Goal: Task Accomplishment & Management: Manage account settings

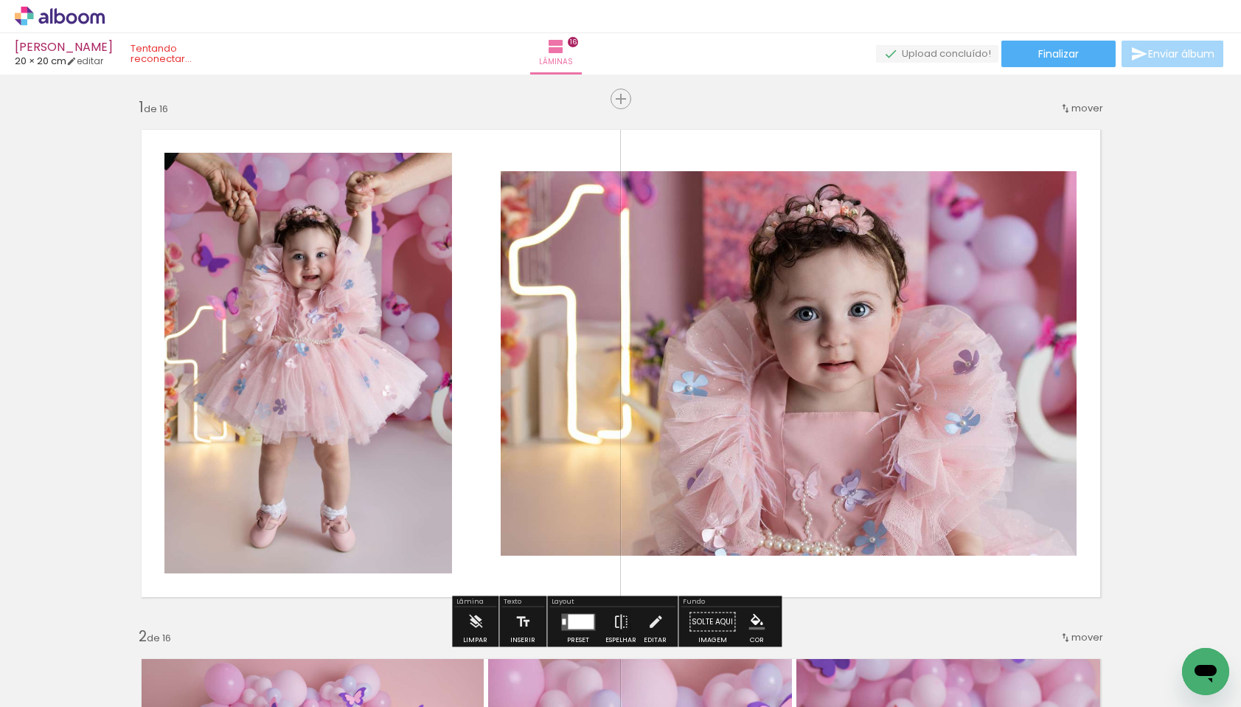
scroll to position [0, 3015]
click at [54, 10] on icon at bounding box center [60, 16] width 90 height 19
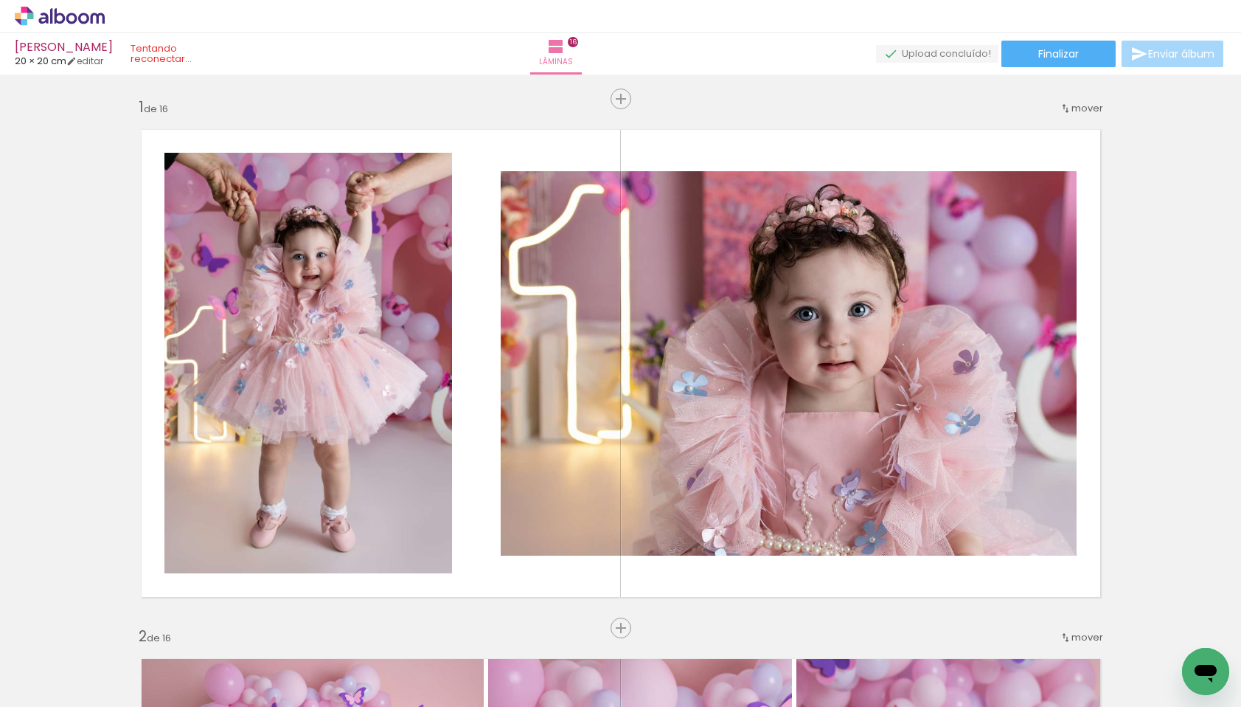
click at [64, 15] on icon at bounding box center [60, 16] width 90 height 19
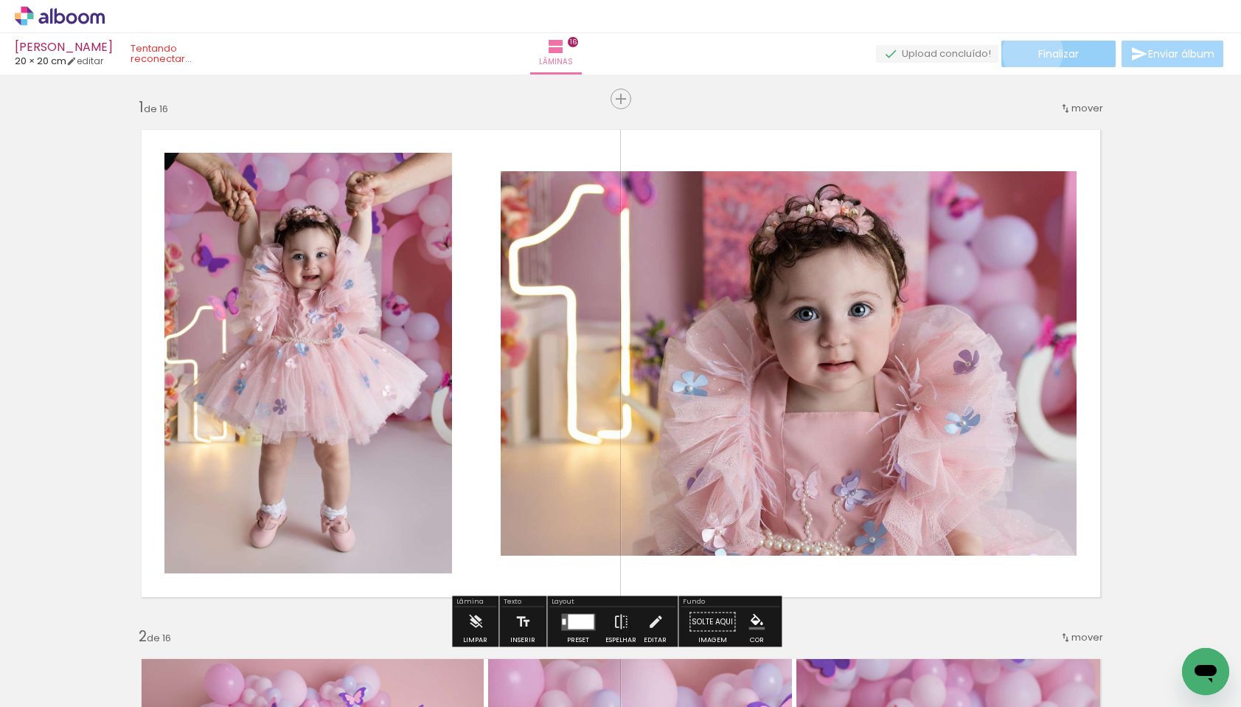
click at [1027, 52] on paper-button "Finalizar" at bounding box center [1059, 54] width 114 height 27
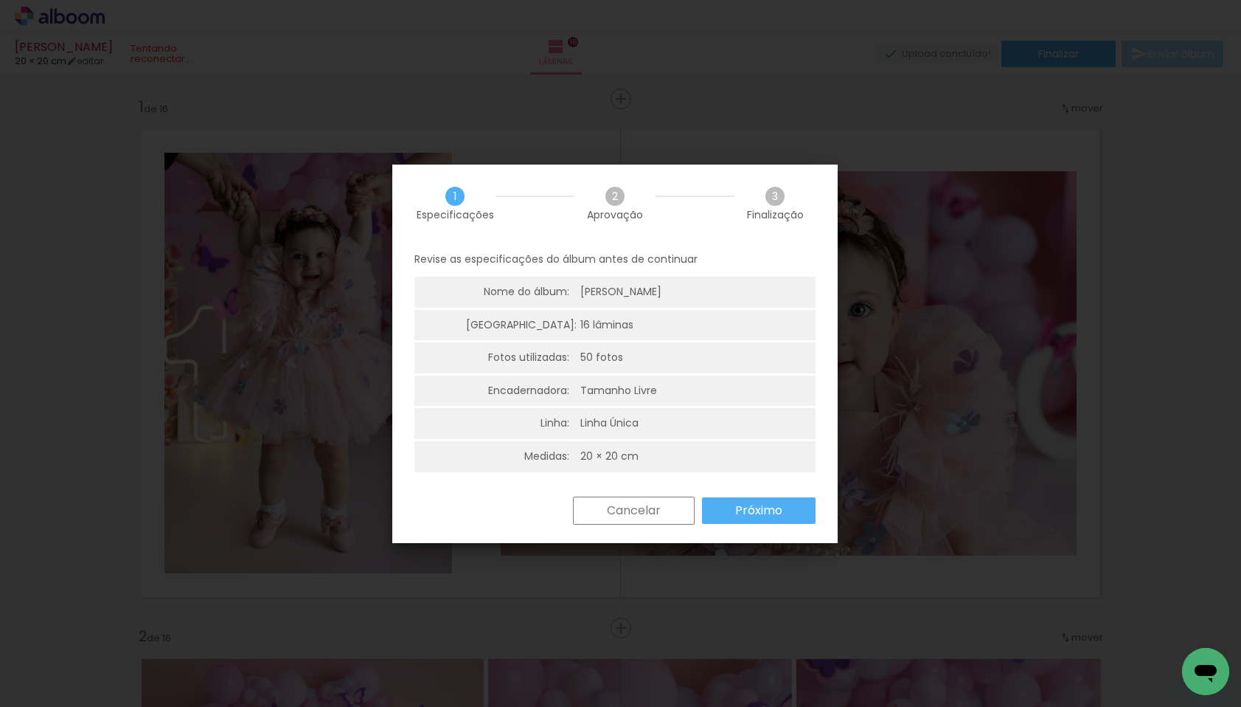
click at [0, 0] on slot "Cancelar" at bounding box center [0, 0] width 0 height 0
